Goal: Check status: Check status

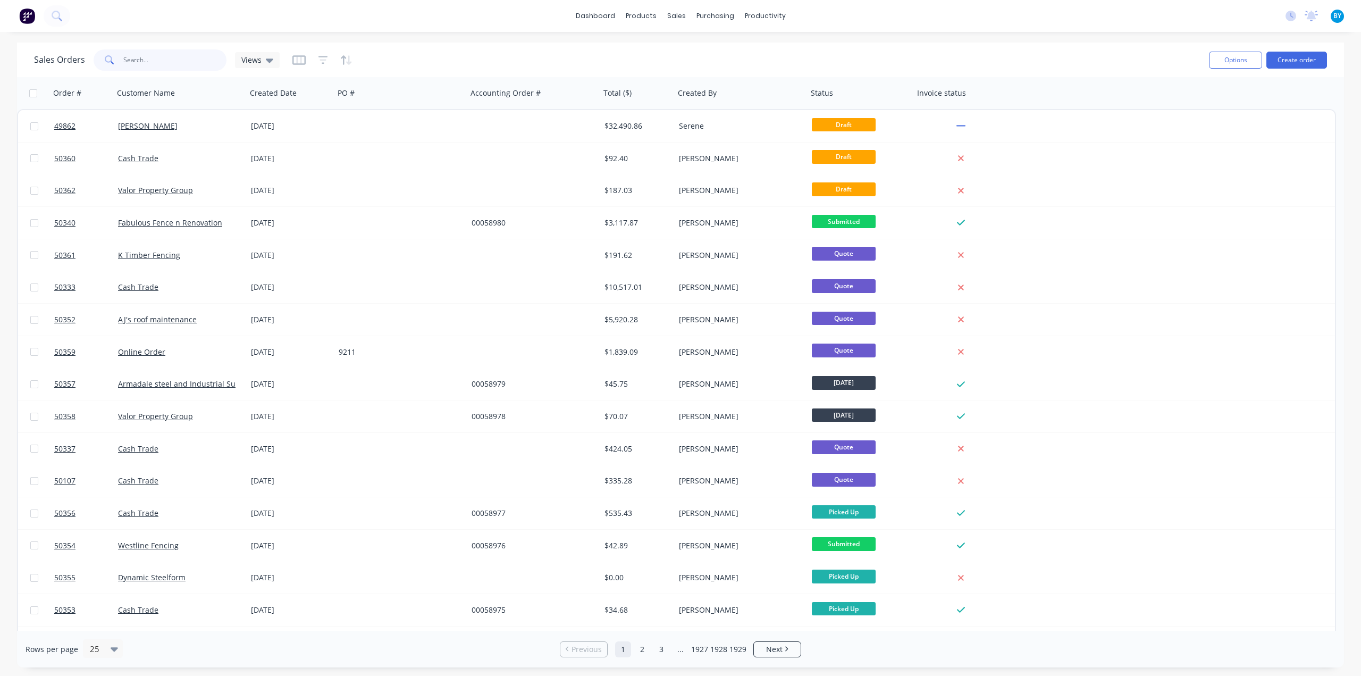
click at [155, 61] on input "text" at bounding box center [175, 59] width 104 height 21
click at [155, 53] on input "text" at bounding box center [175, 59] width 104 height 21
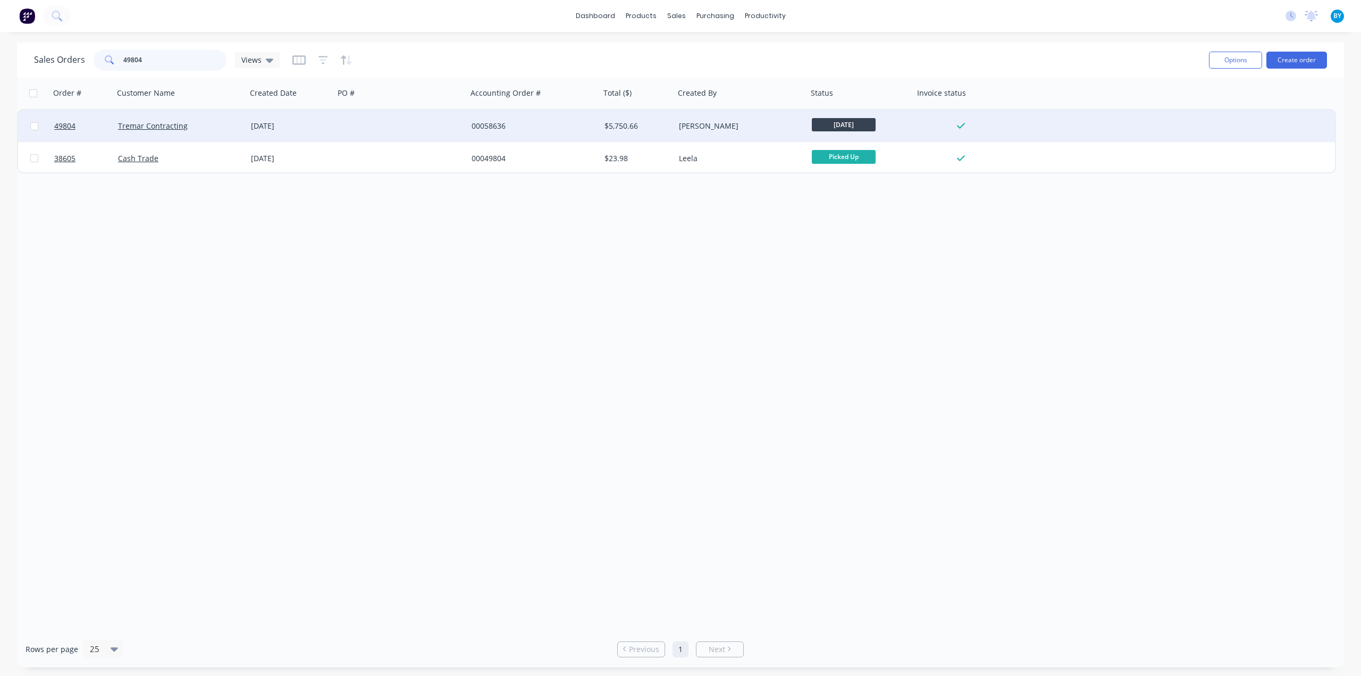
type input "49804"
click at [229, 130] on div "Tremar Contracting" at bounding box center [177, 126] width 118 height 11
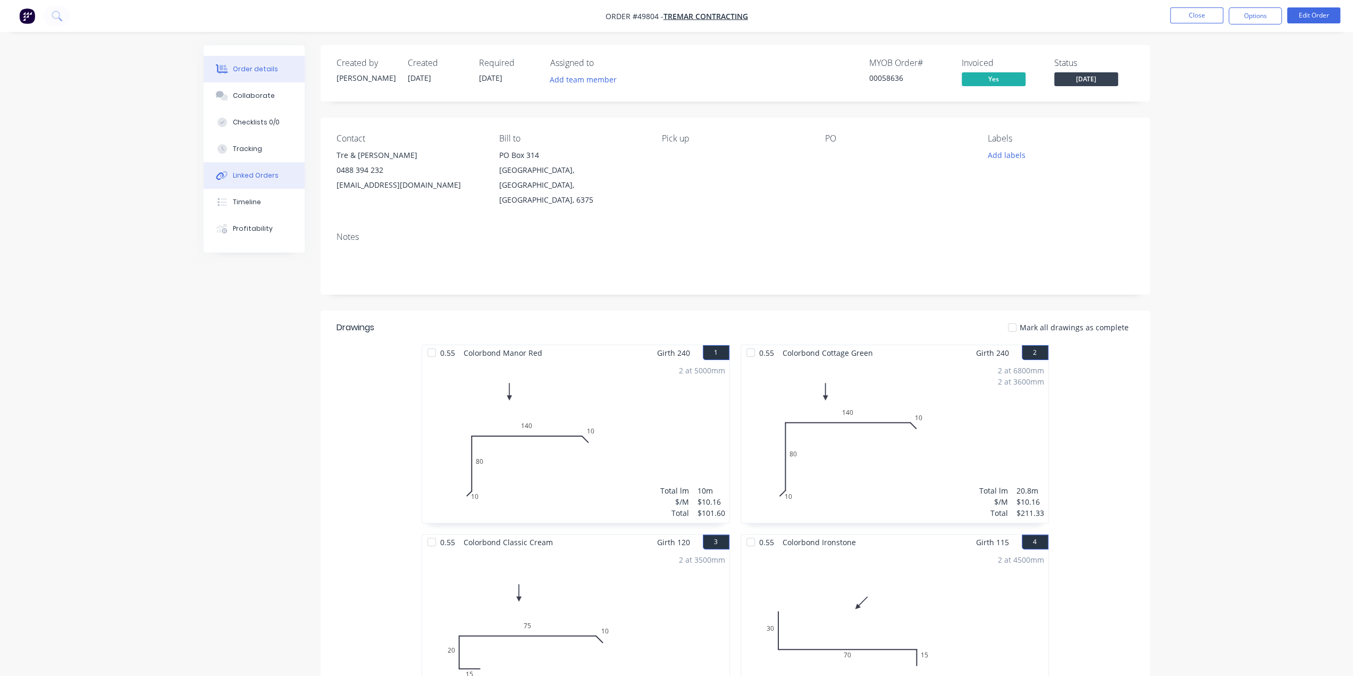
click at [276, 178] on button "Linked Orders" at bounding box center [254, 175] width 101 height 27
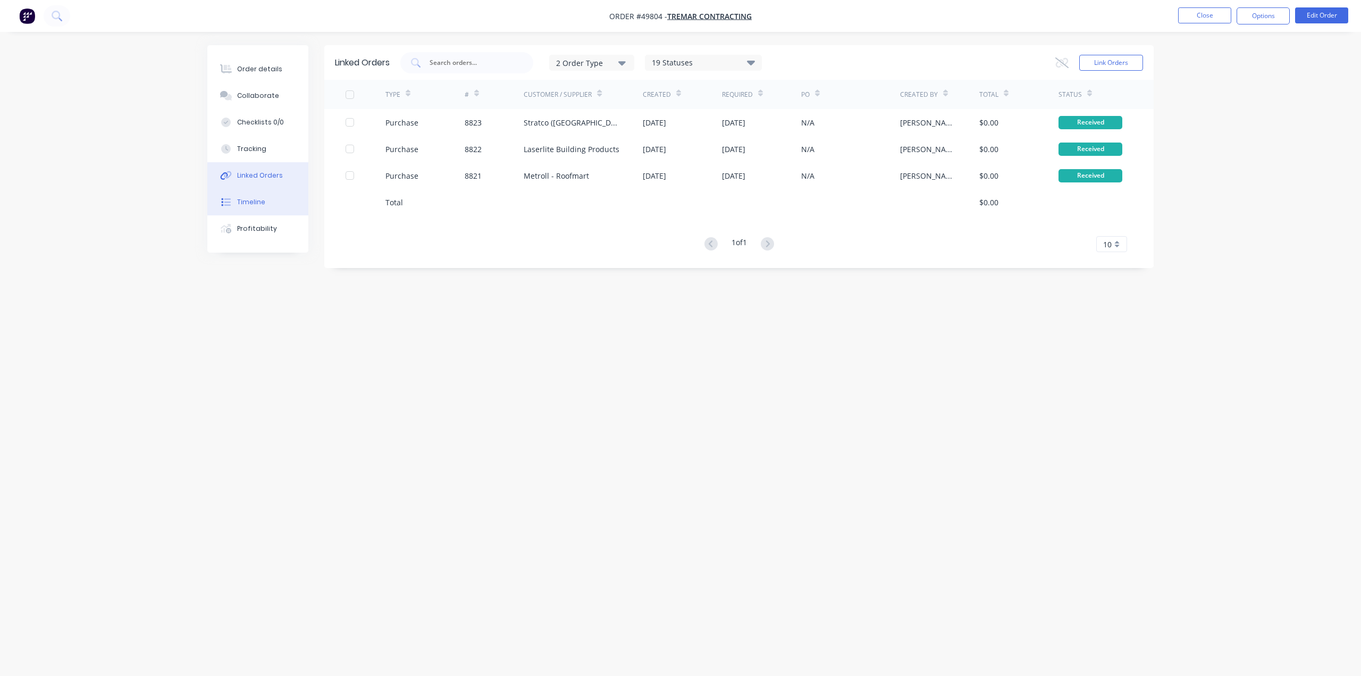
click at [263, 204] on div "Timeline" at bounding box center [251, 202] width 28 height 10
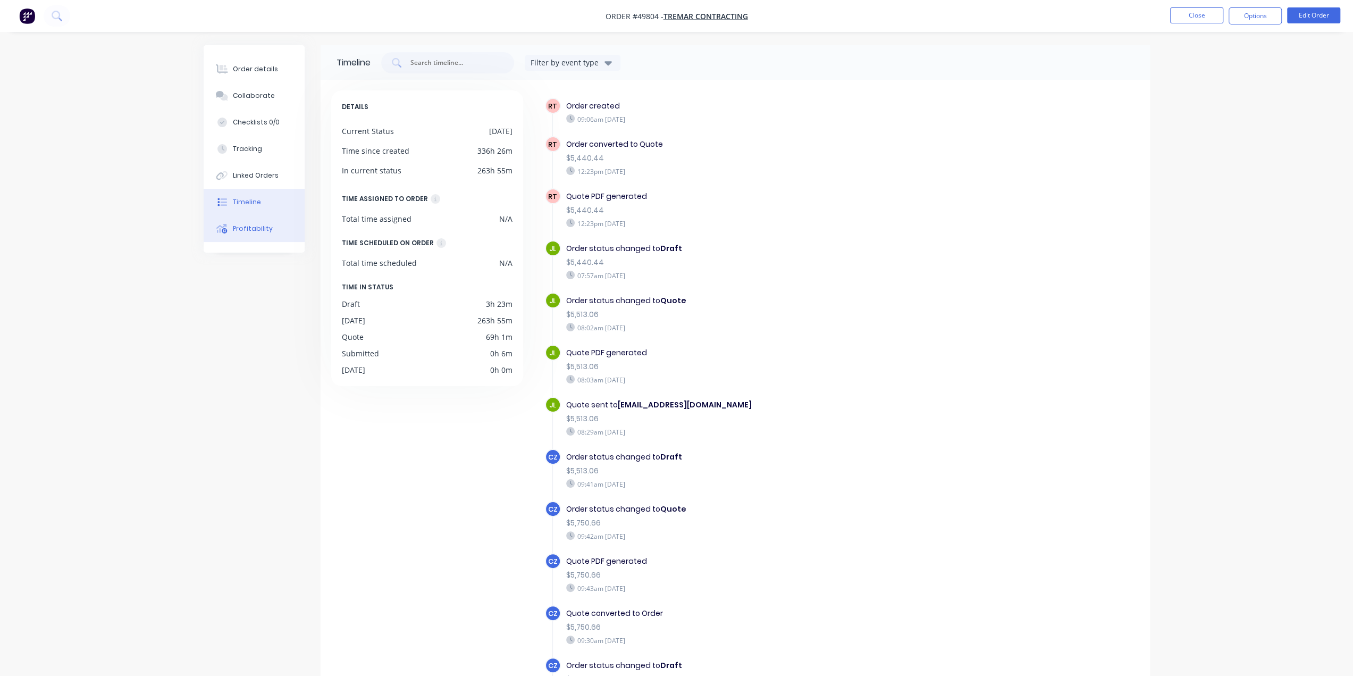
click at [260, 229] on div "Profitability" at bounding box center [253, 229] width 40 height 10
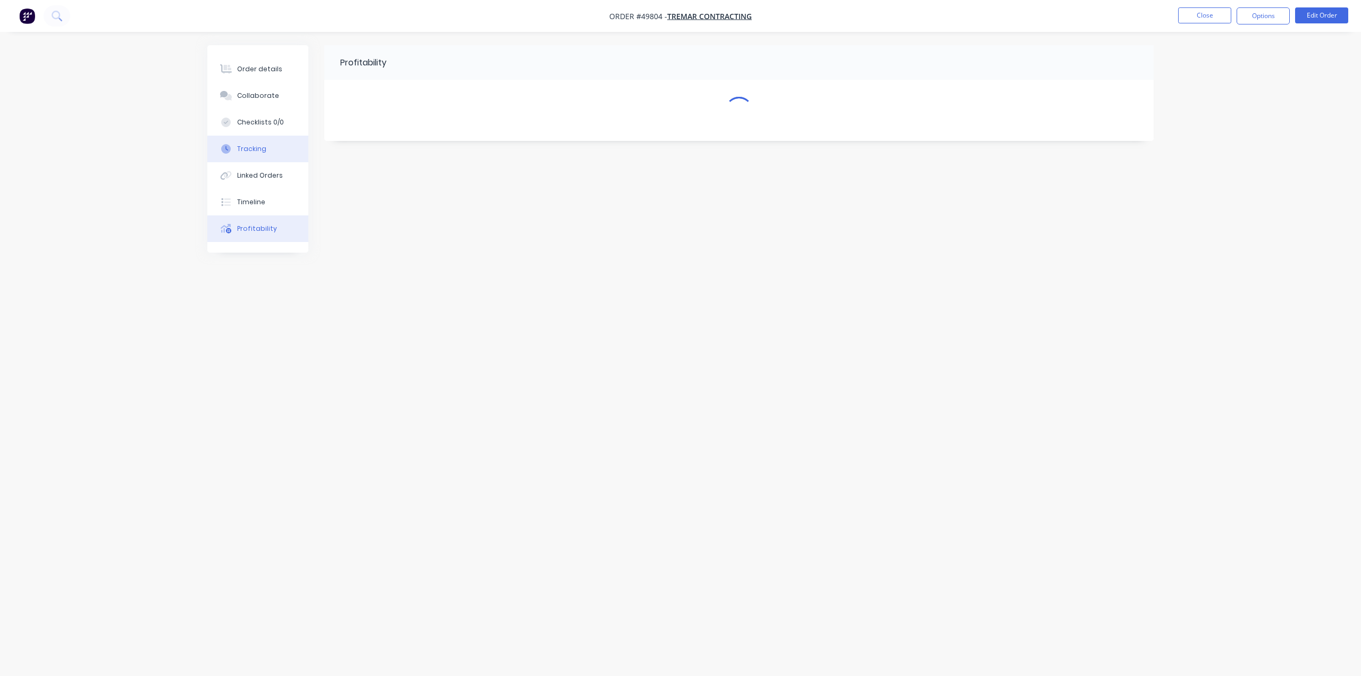
click at [254, 146] on div "Tracking" at bounding box center [251, 149] width 29 height 10
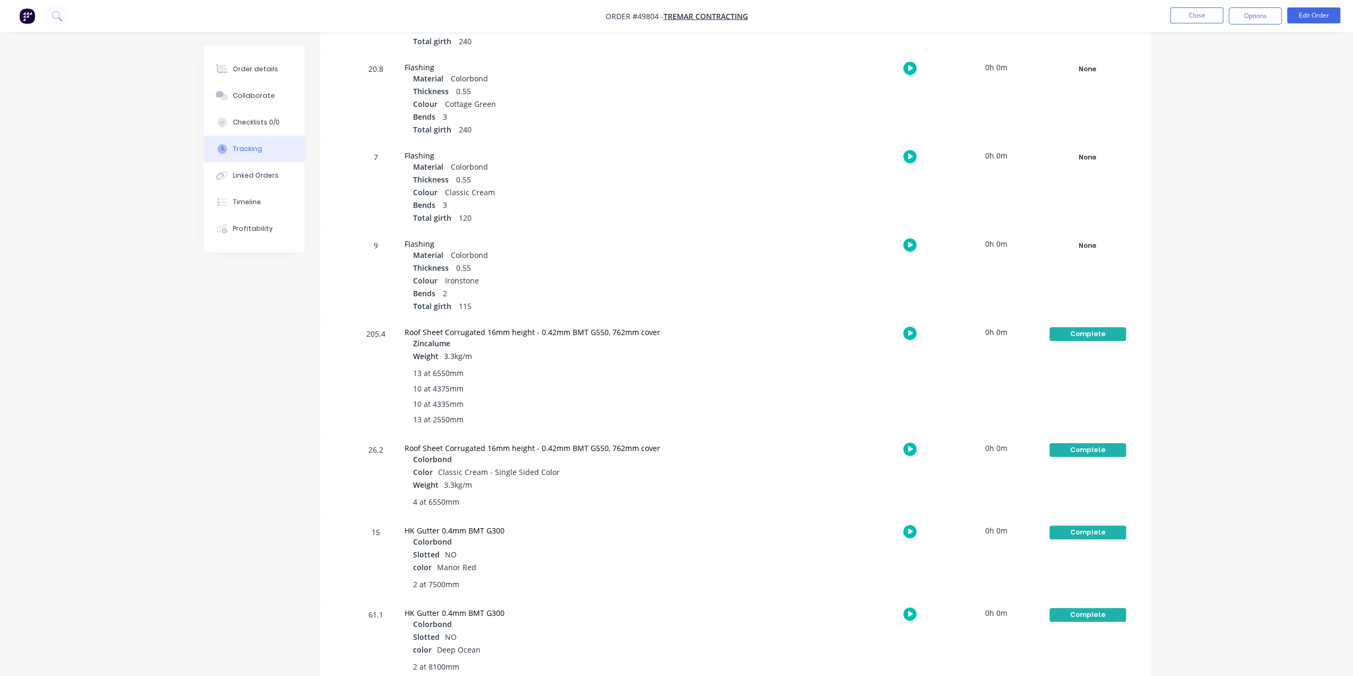
scroll to position [21, 0]
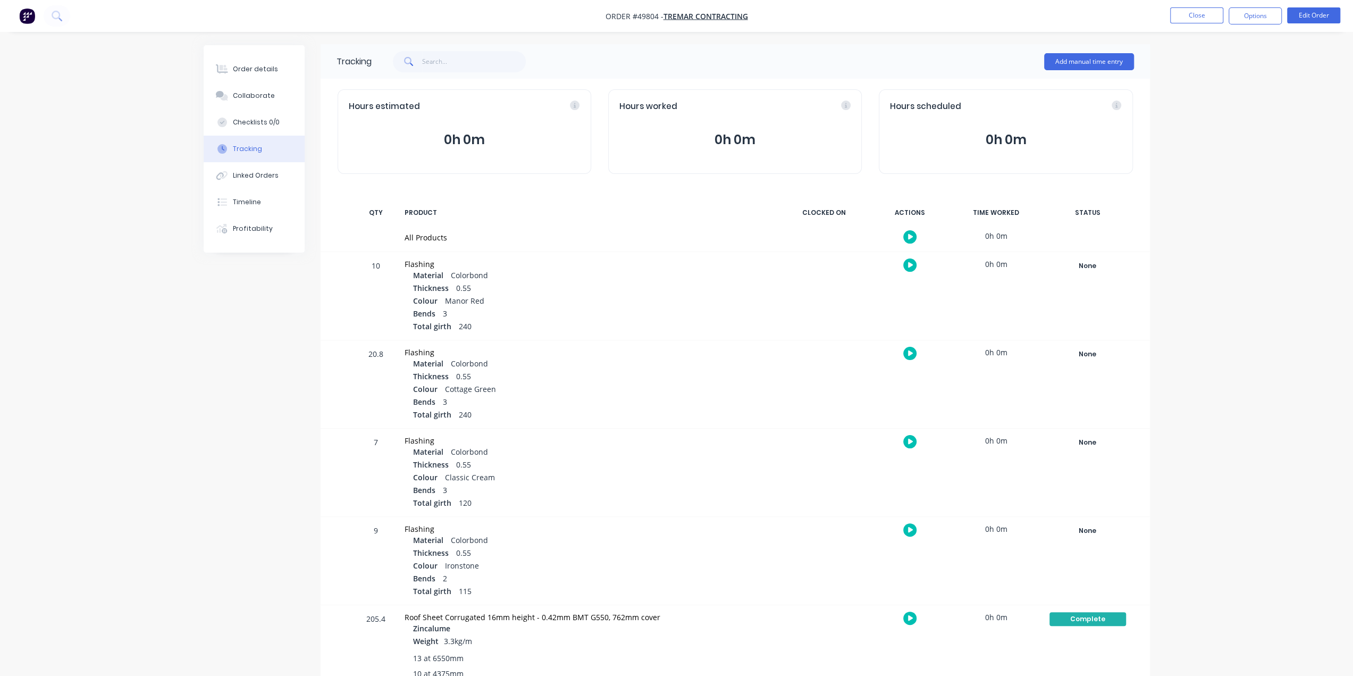
scroll to position [0, 0]
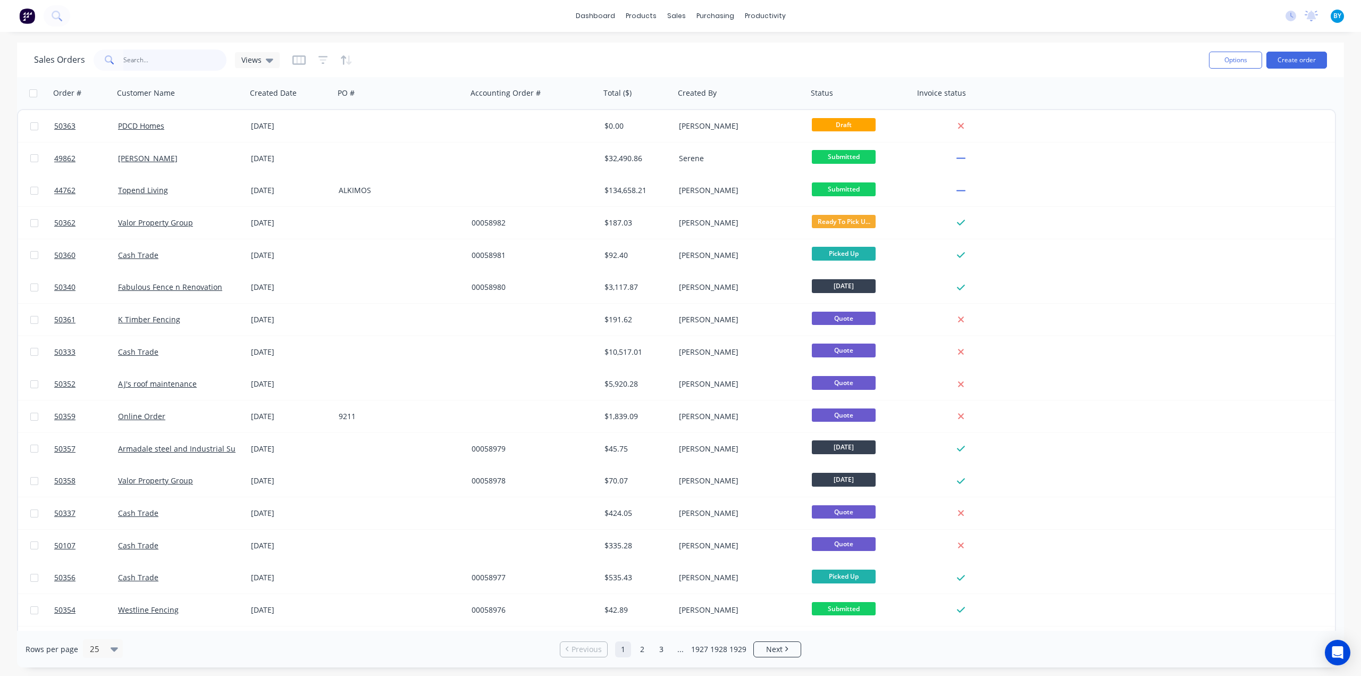
click at [157, 65] on input "text" at bounding box center [175, 59] width 104 height 21
type input "chun"
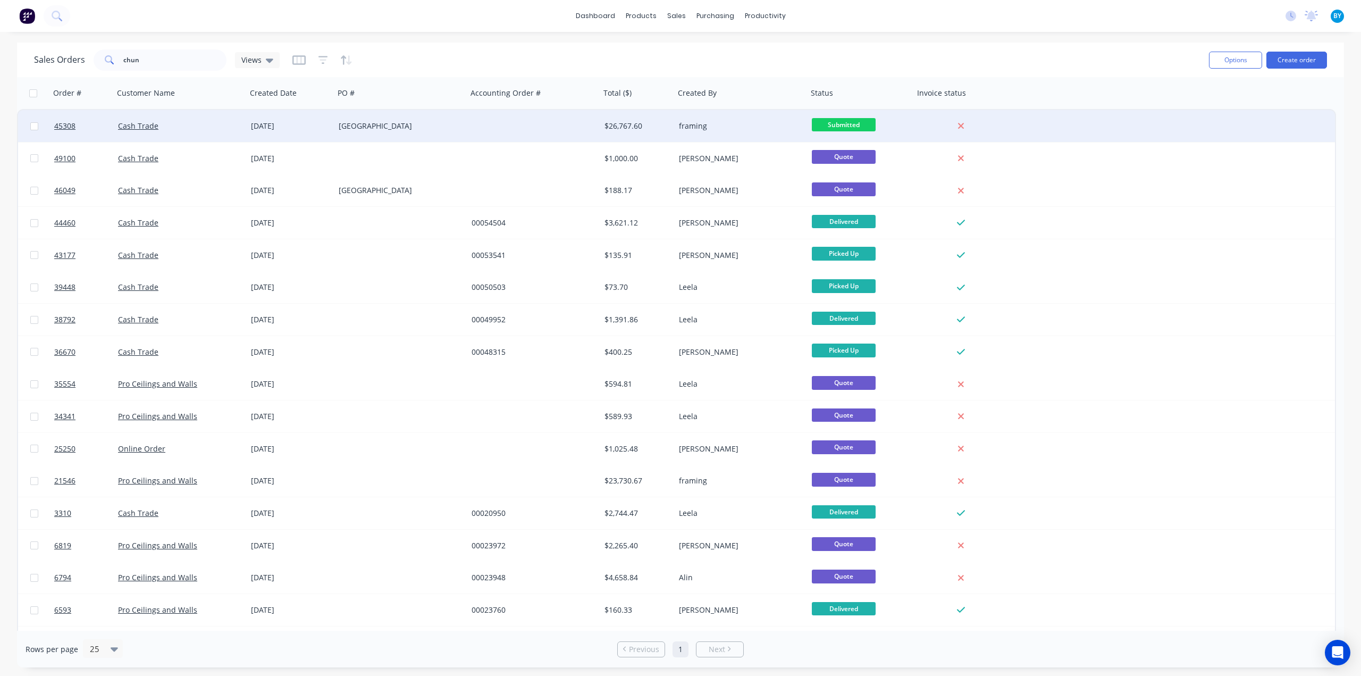
click at [218, 123] on div "Cash Trade" at bounding box center [177, 126] width 118 height 11
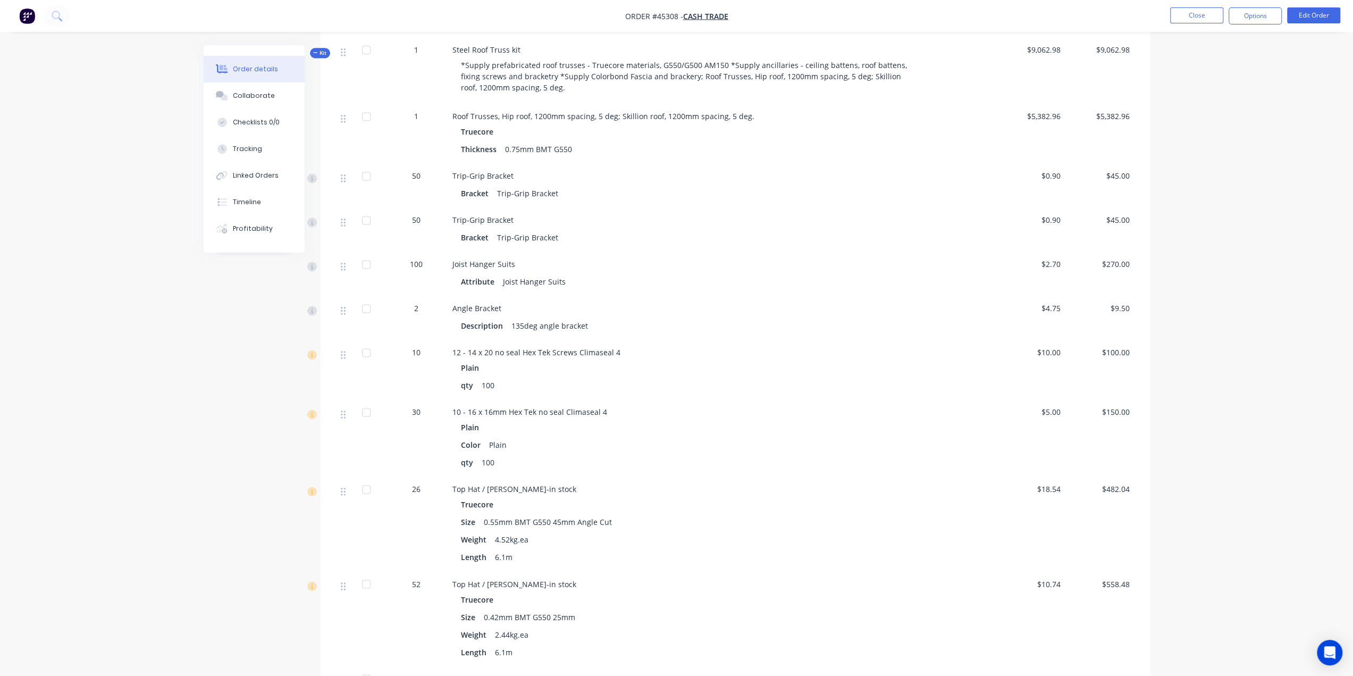
scroll to position [1695, 0]
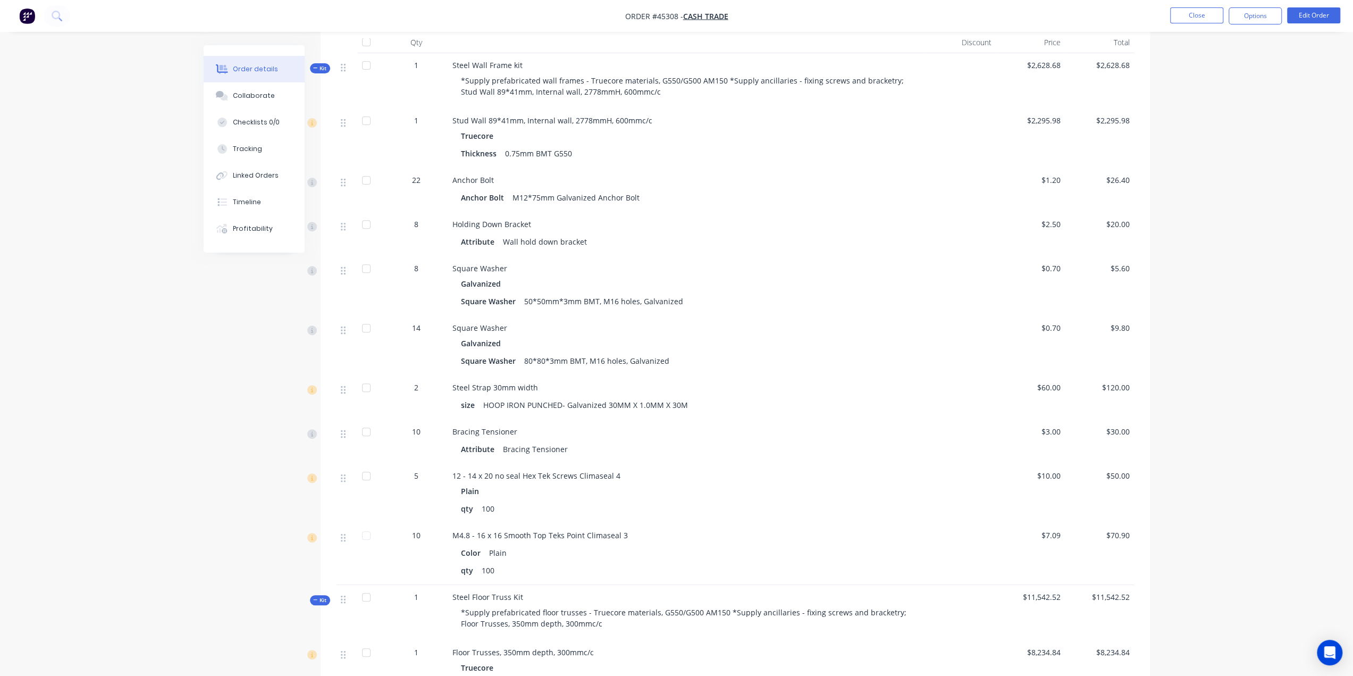
scroll to position [443, 0]
